Goal: Find specific page/section: Find specific page/section

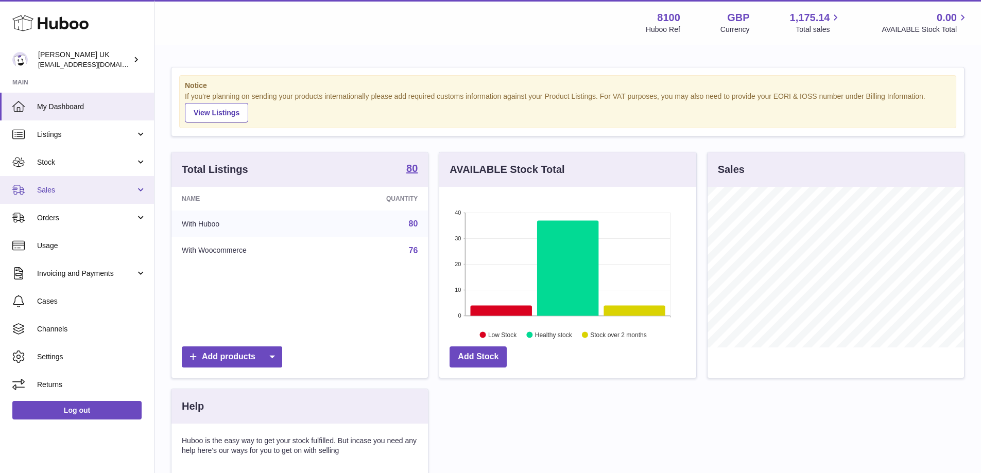
click at [64, 184] on link "Sales" at bounding box center [77, 190] width 154 height 28
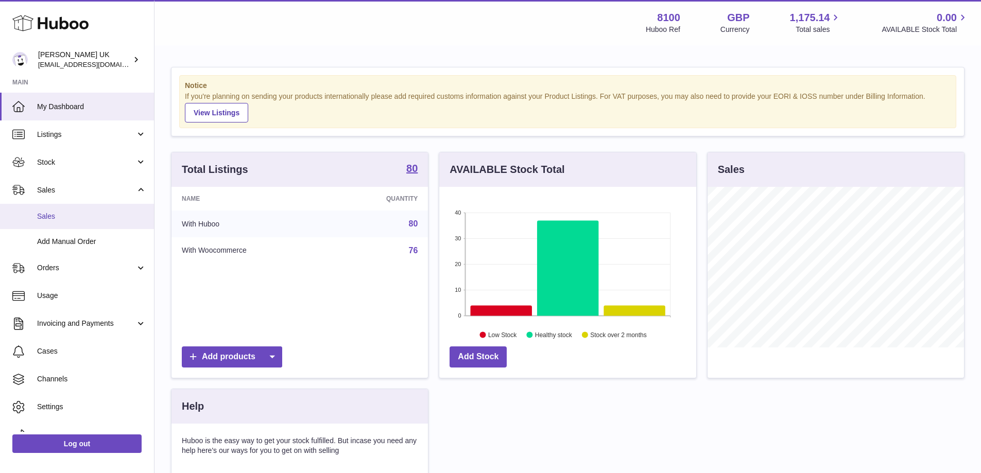
click at [63, 222] on link "Sales" at bounding box center [77, 216] width 154 height 25
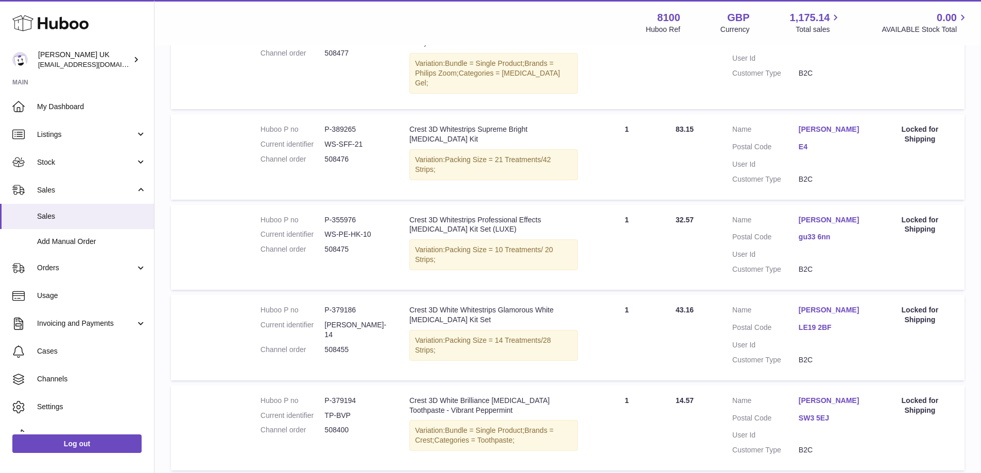
scroll to position [843, 0]
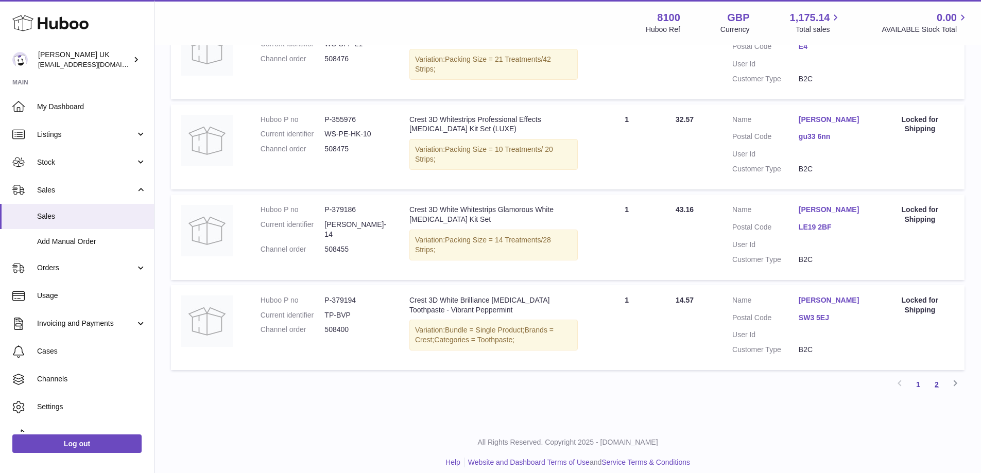
click at [934, 375] on link "2" at bounding box center [937, 384] width 19 height 19
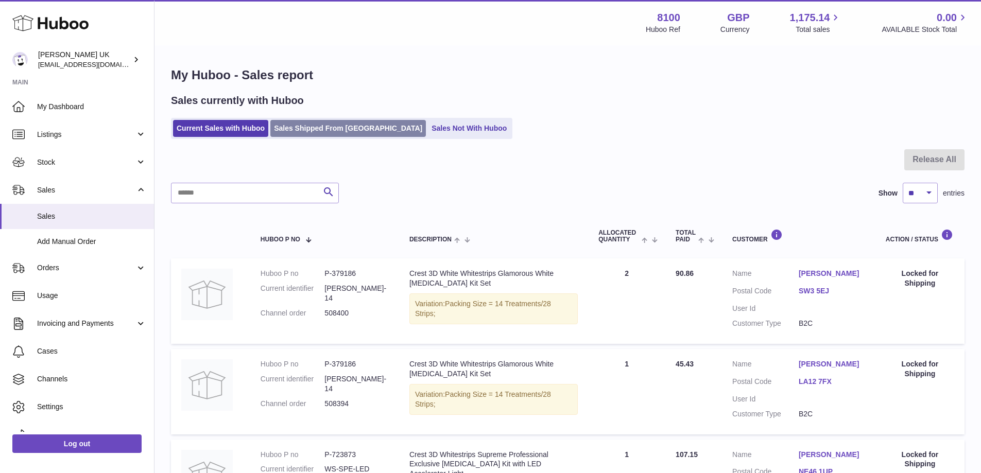
click at [304, 131] on link "Sales Shipped From Huboo" at bounding box center [348, 128] width 156 height 17
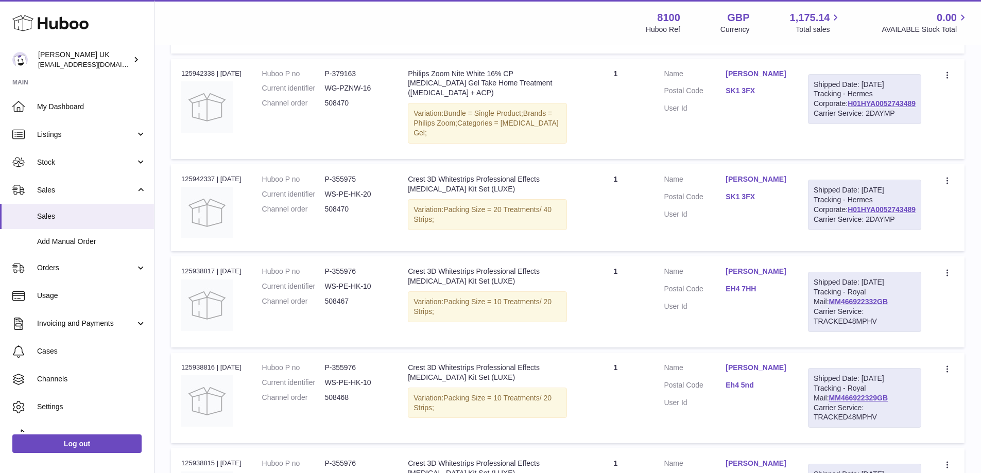
scroll to position [530, 0]
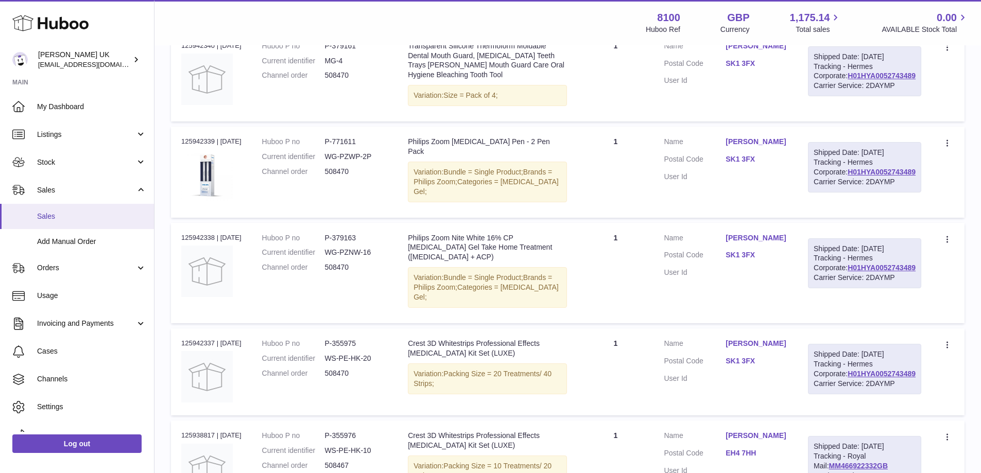
click at [71, 209] on link "Sales" at bounding box center [77, 216] width 154 height 25
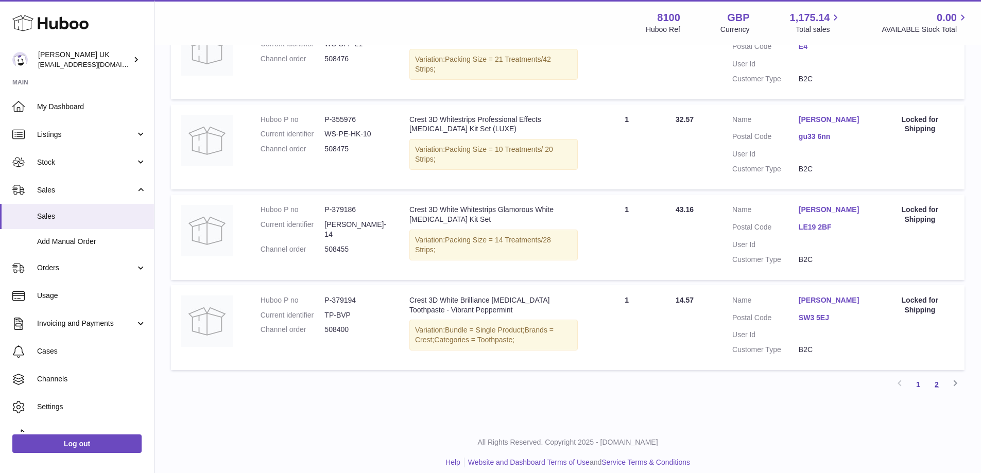
click at [937, 375] on link "2" at bounding box center [937, 384] width 19 height 19
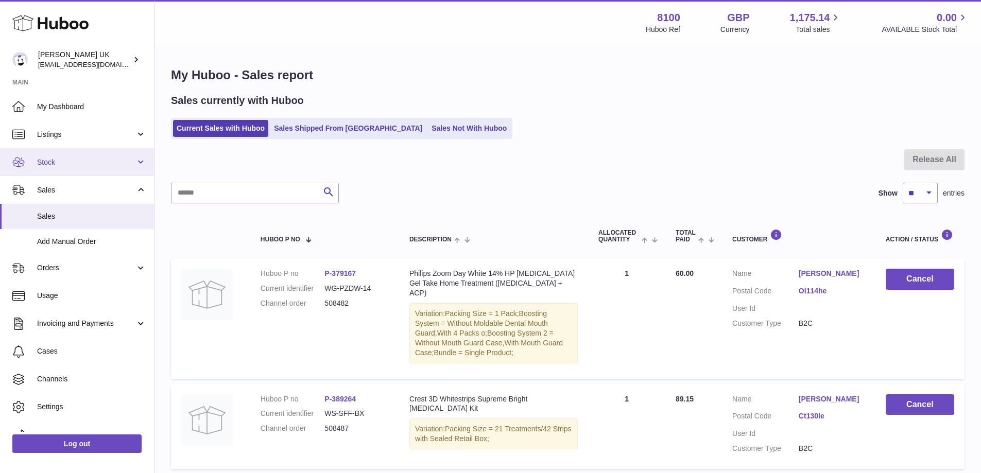
click at [72, 161] on span "Stock" at bounding box center [86, 163] width 98 height 10
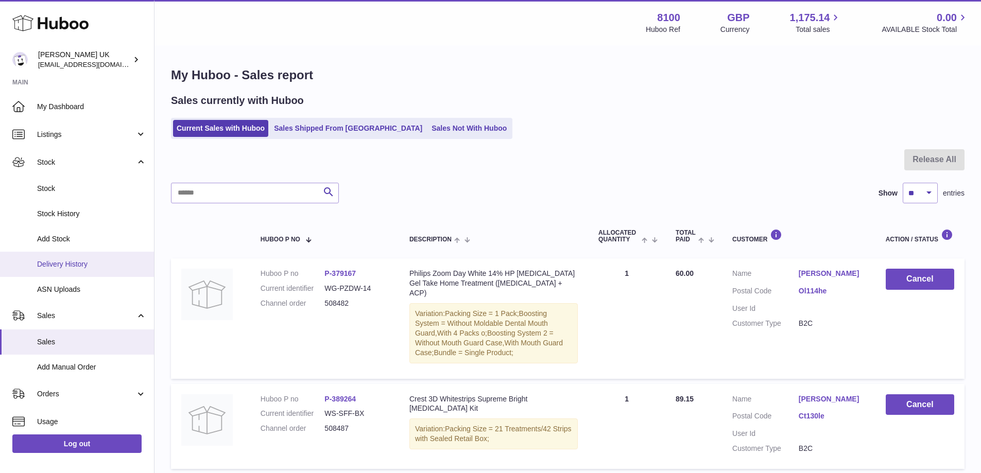
click at [74, 260] on span "Delivery History" at bounding box center [91, 265] width 109 height 10
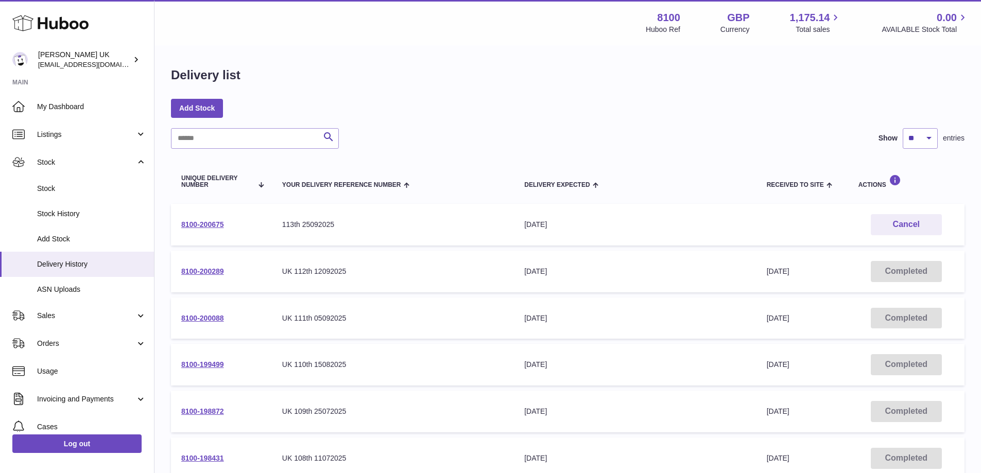
drag, startPoint x: 694, startPoint y: 144, endPoint x: 688, endPoint y: 127, distance: 17.8
click at [694, 143] on div "Search Show ** ** ** *** entries" at bounding box center [568, 138] width 794 height 21
